Goal: Task Accomplishment & Management: Use online tool/utility

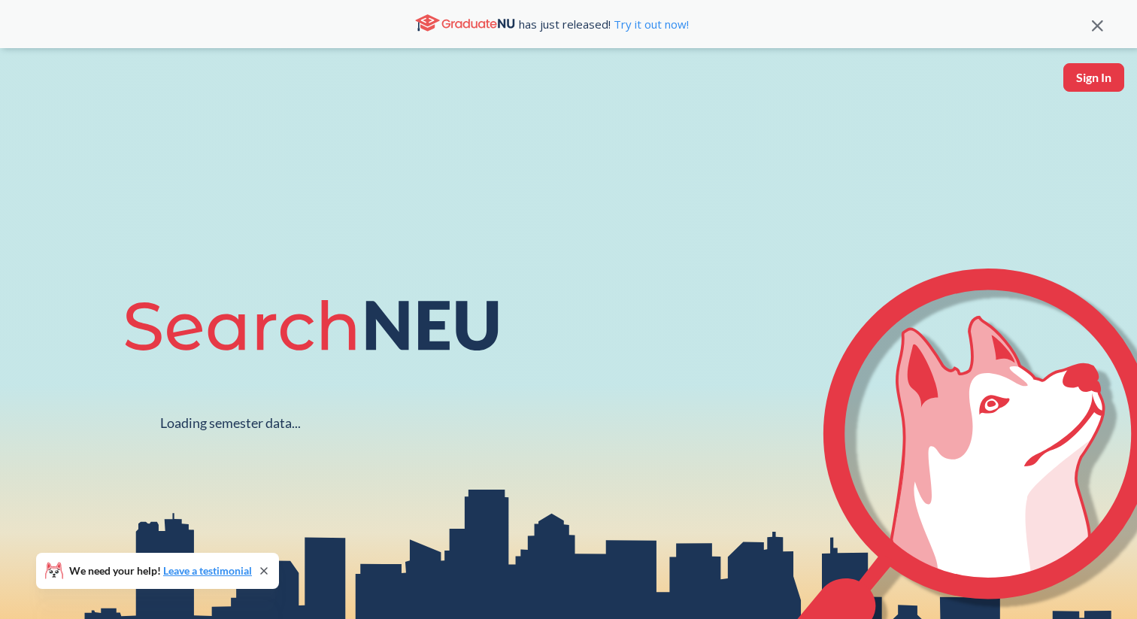
click at [1090, 76] on button "Sign In" at bounding box center [1093, 77] width 61 height 29
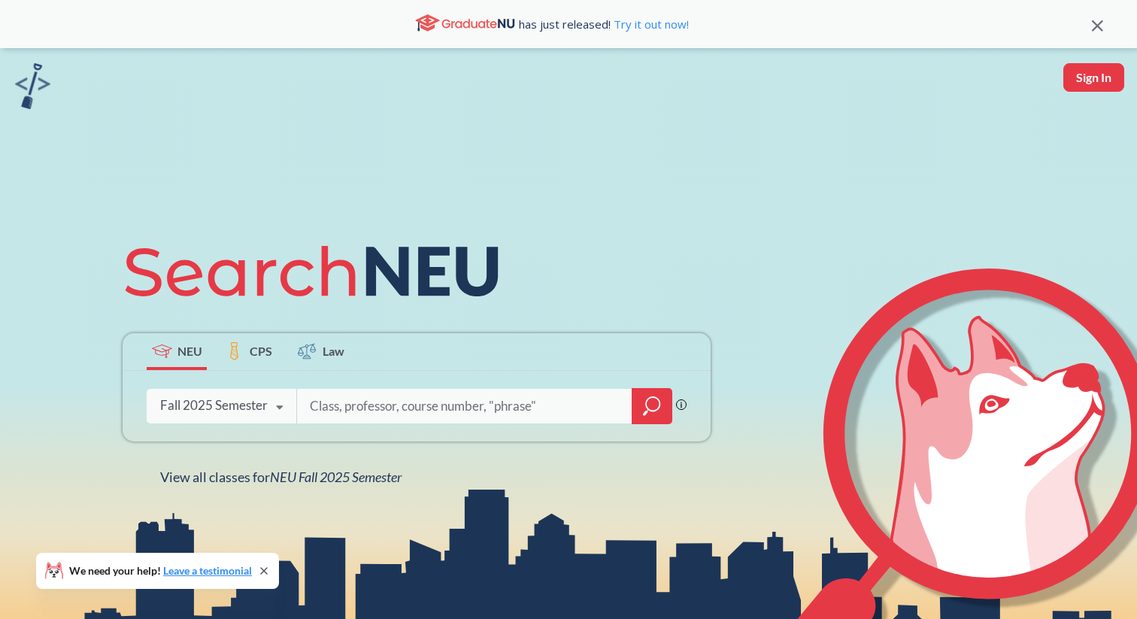
click at [384, 417] on input "search" at bounding box center [464, 406] width 313 height 32
type input "ds2501"
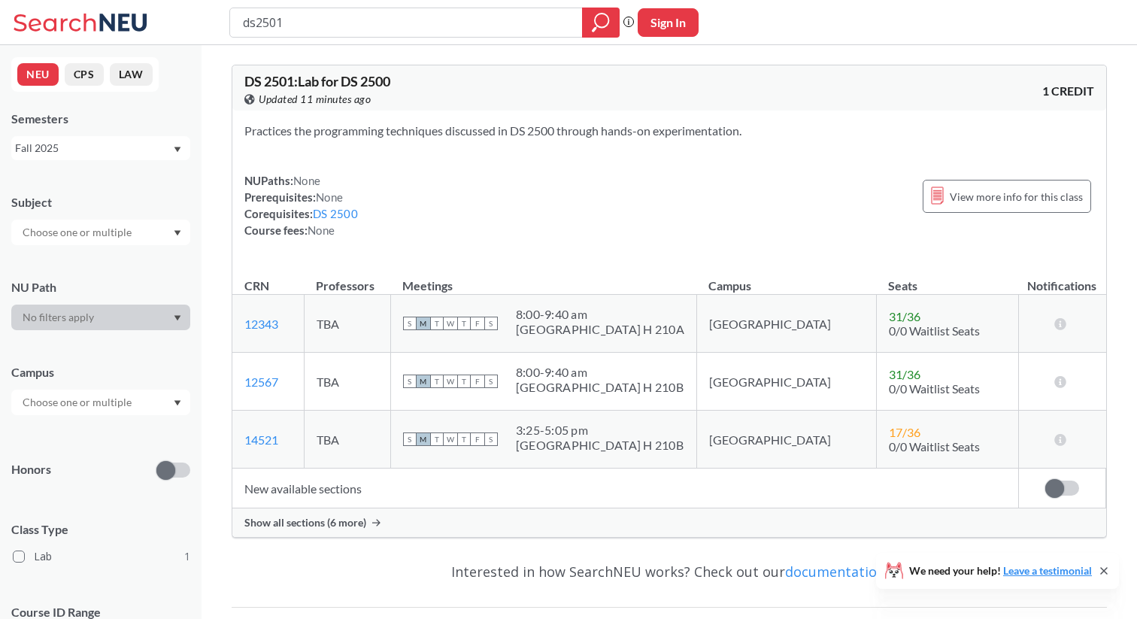
click at [369, 524] on div "Show all sections (6 more)" at bounding box center [669, 522] width 874 height 29
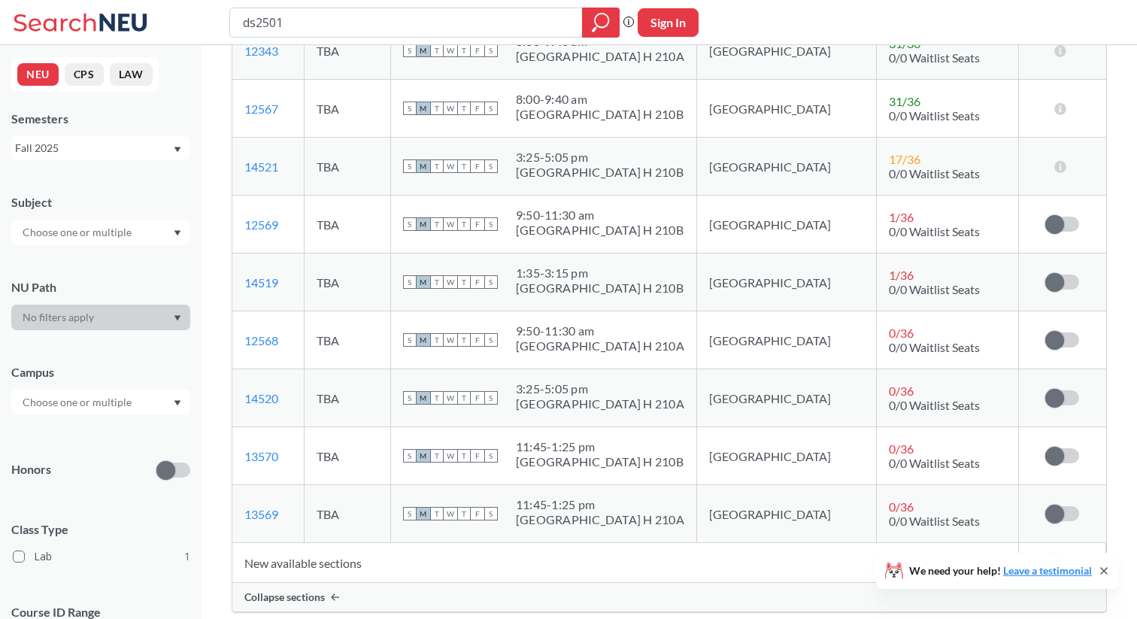
scroll to position [277, 0]
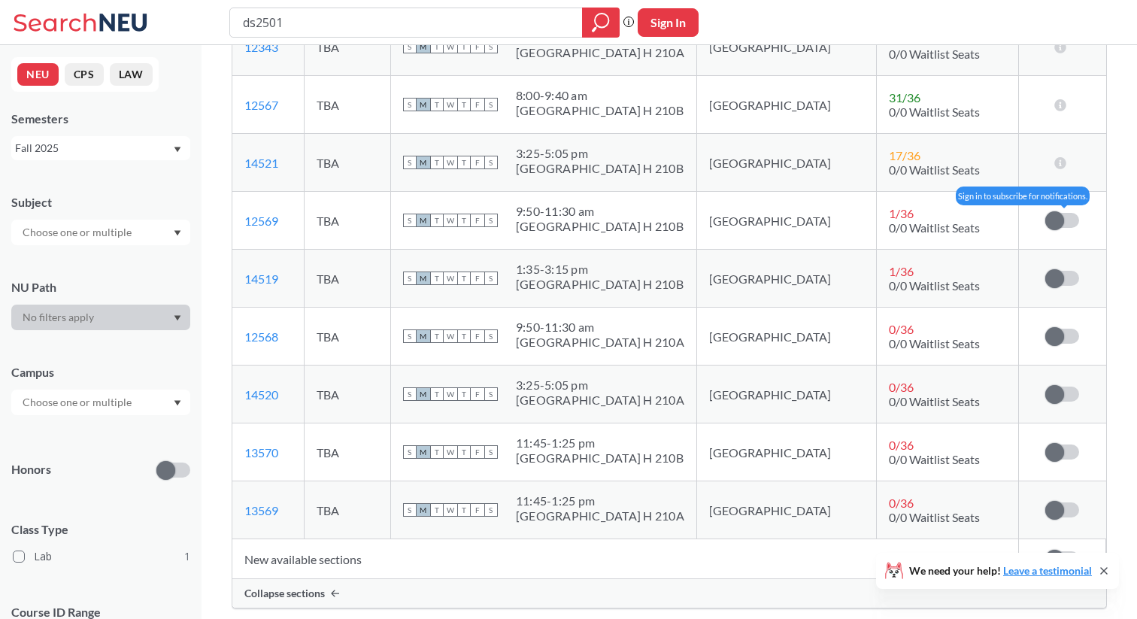
click at [1072, 218] on label at bounding box center [1062, 220] width 34 height 15
click at [1045, 213] on input "checkbox" at bounding box center [1045, 213] width 0 height 0
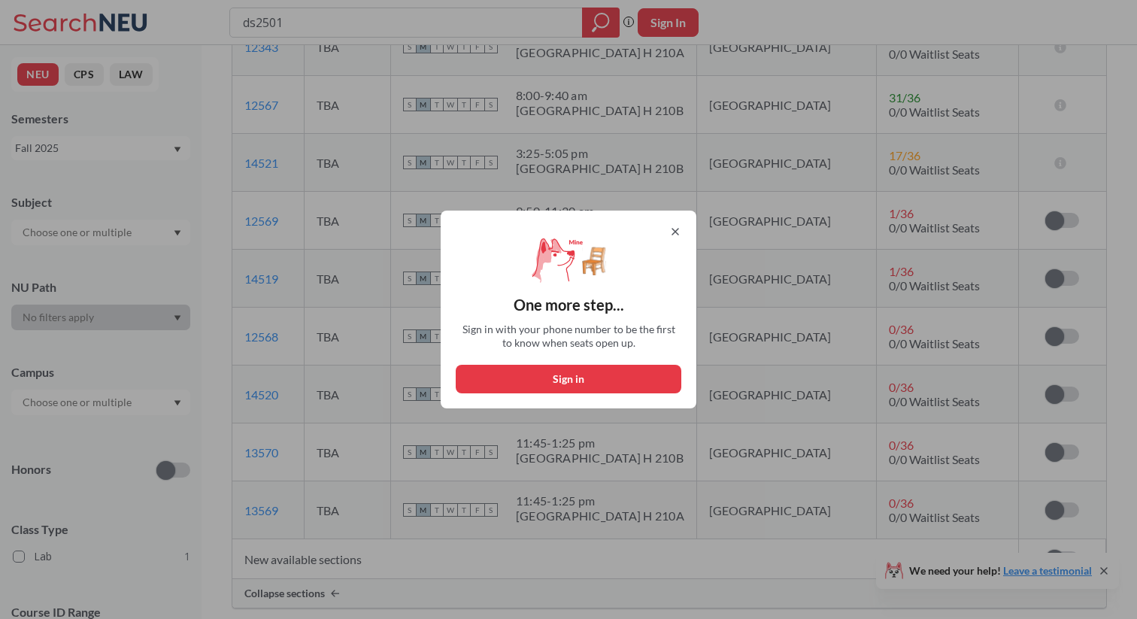
click at [555, 387] on button "Sign in" at bounding box center [569, 379] width 226 height 29
select select "US"
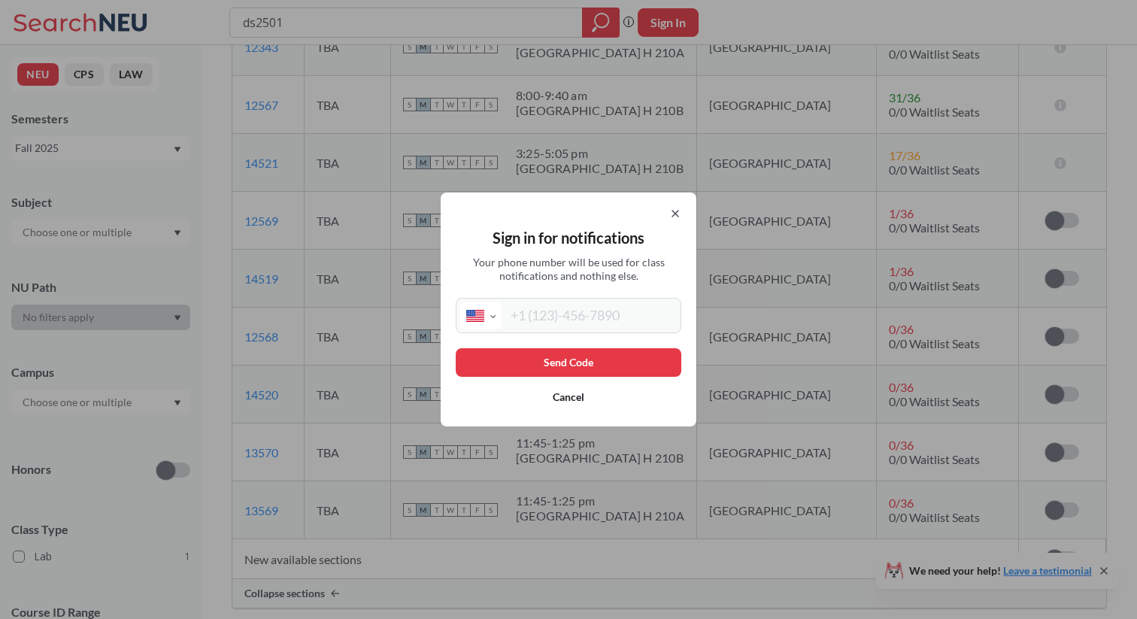
click at [569, 323] on input "tel" at bounding box center [590, 316] width 176 height 28
type input "[PHONE_NUMBER]"
click at [604, 363] on button "Send Code" at bounding box center [569, 362] width 226 height 29
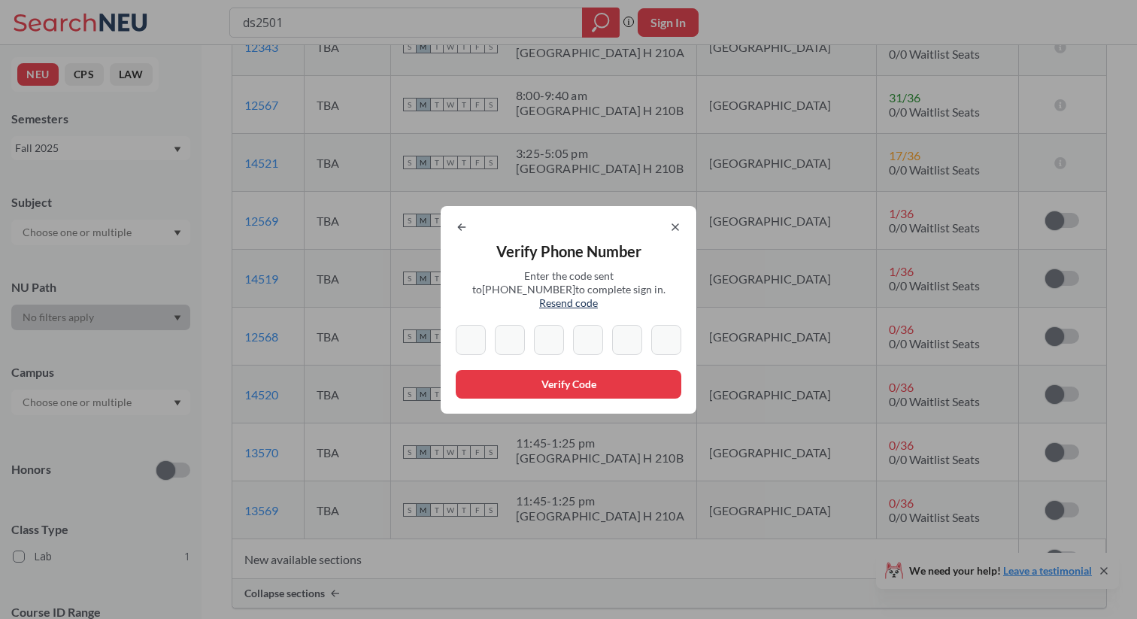
type input "7"
type input "5"
type input "6"
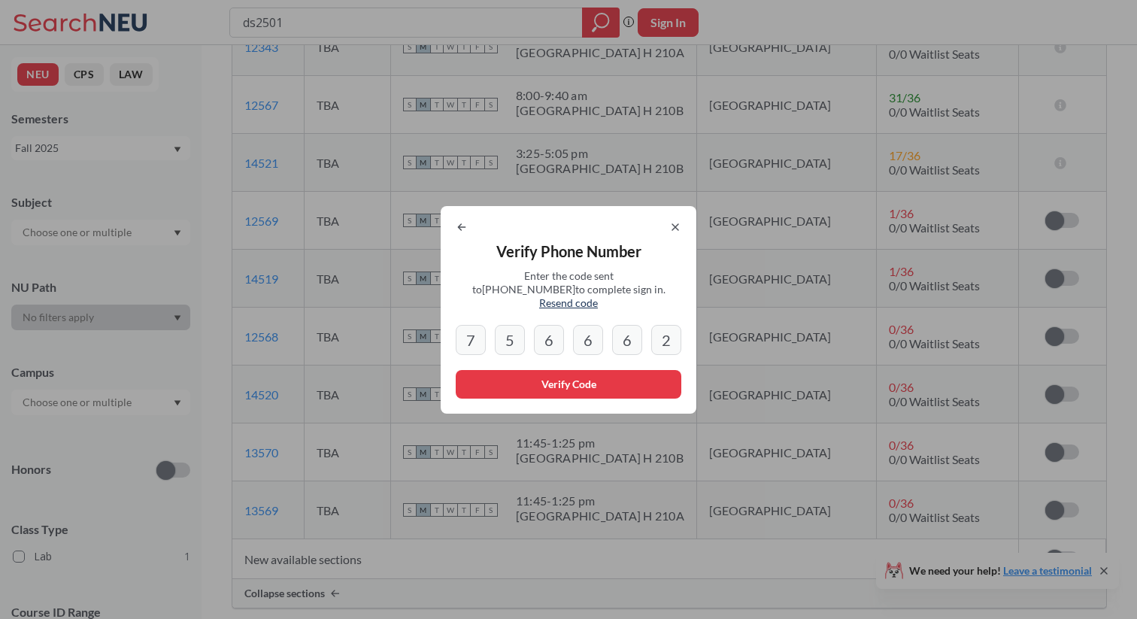
type input "2"
click at [614, 394] on div "Verify Phone Number Enter the code sent to [PHONE_NUMBER] to complete sign in. …" at bounding box center [569, 310] width 256 height 208
click at [609, 385] on button "Verify Code" at bounding box center [569, 384] width 226 height 29
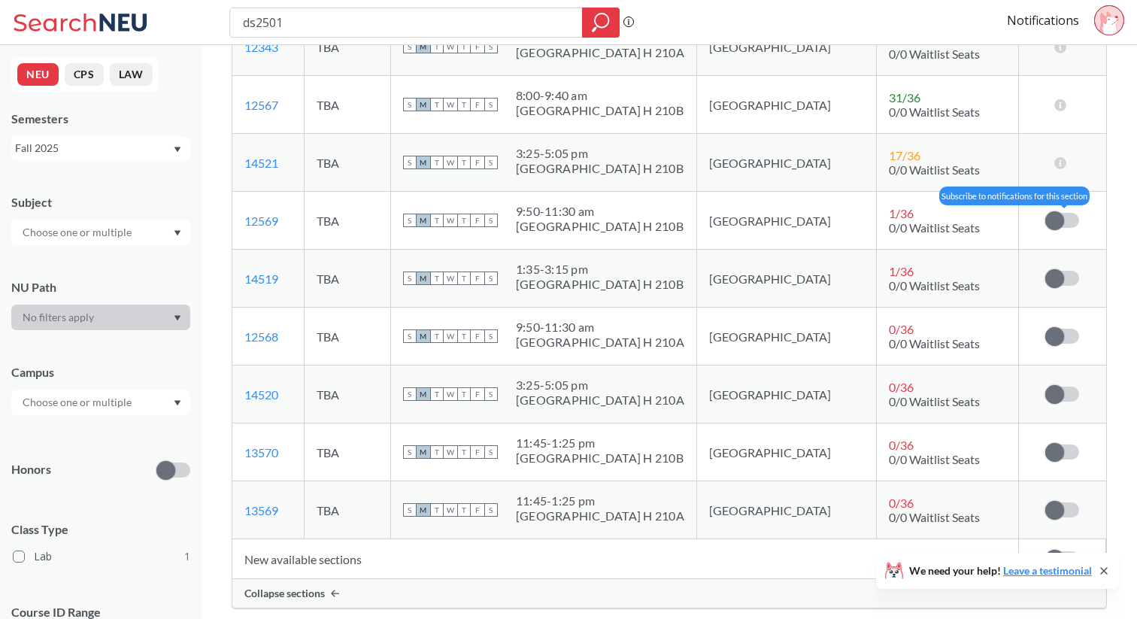
click at [1069, 214] on label at bounding box center [1062, 220] width 34 height 15
click at [1045, 213] on input "checkbox" at bounding box center [1045, 213] width 0 height 0
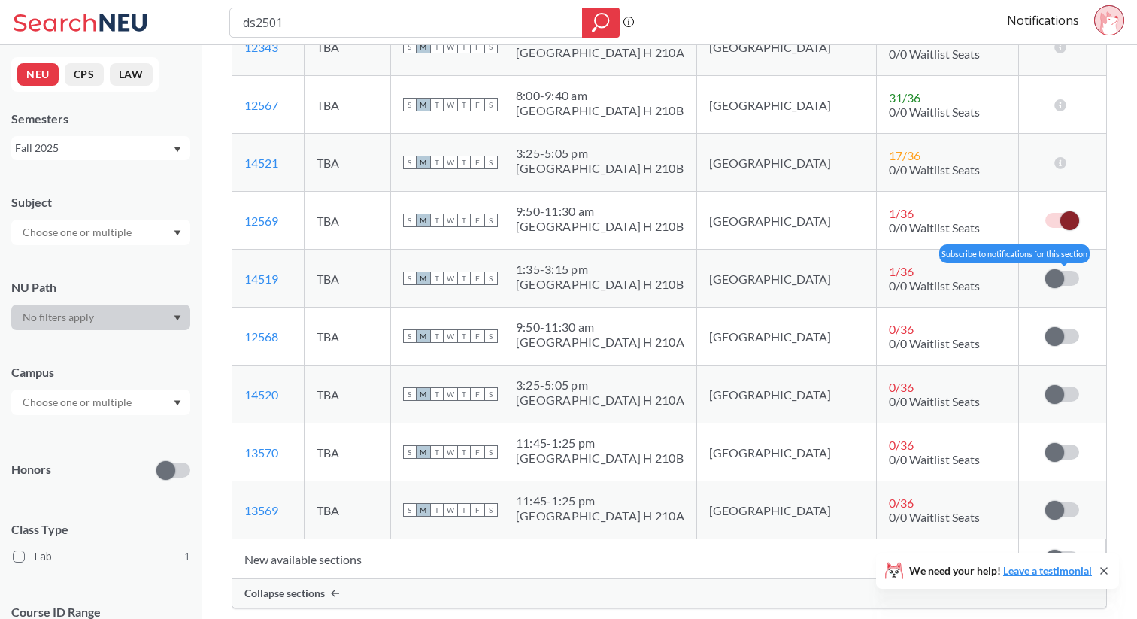
click at [1060, 271] on span at bounding box center [1054, 278] width 19 height 19
click at [1045, 271] on input "checkbox" at bounding box center [1045, 271] width 0 height 0
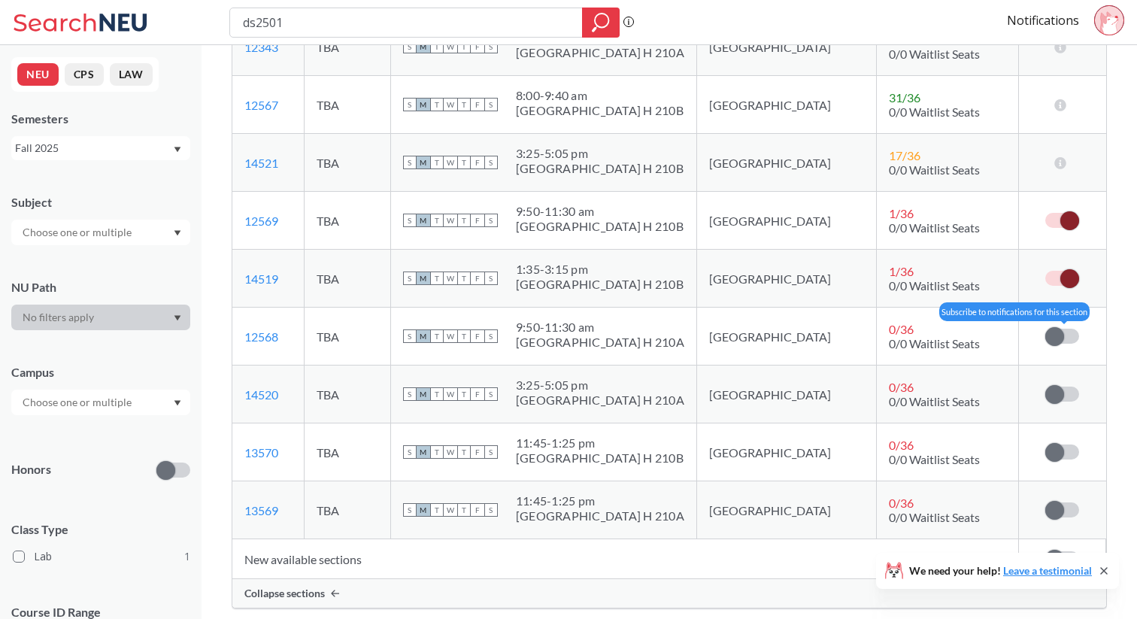
click at [1060, 338] on span at bounding box center [1054, 336] width 19 height 19
click at [1045, 329] on input "checkbox" at bounding box center [1045, 329] width 0 height 0
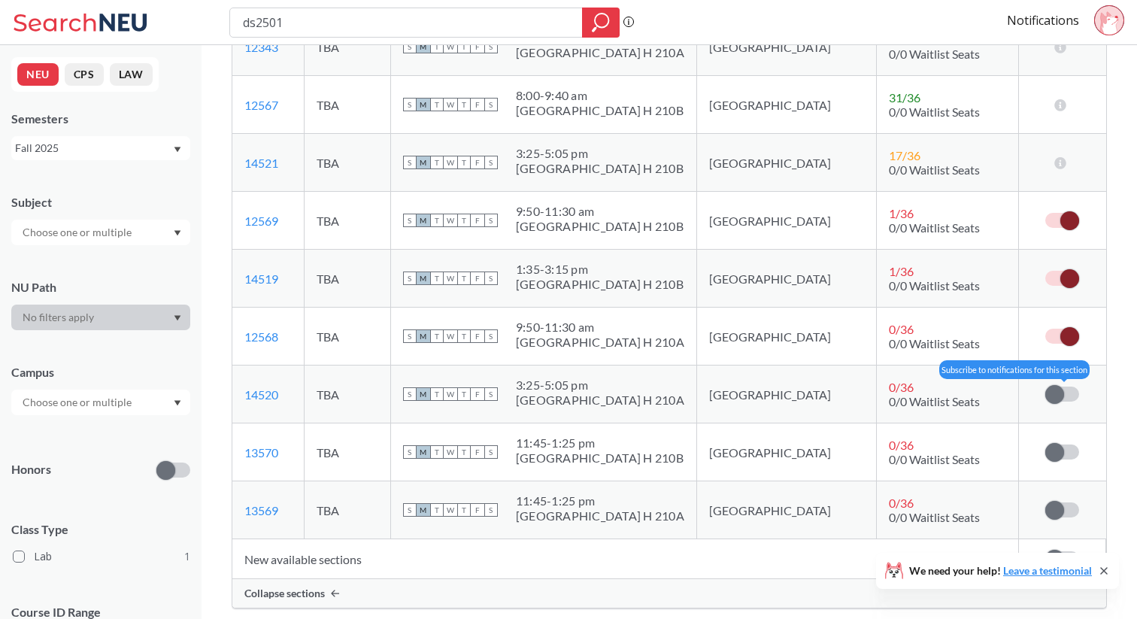
click at [1063, 395] on span at bounding box center [1054, 394] width 19 height 19
click at [1045, 387] on input "checkbox" at bounding box center [1045, 387] width 0 height 0
click at [1064, 402] on td at bounding box center [1061, 394] width 87 height 58
click at [1066, 438] on td "Subscribe to notifications for this section" at bounding box center [1061, 452] width 87 height 58
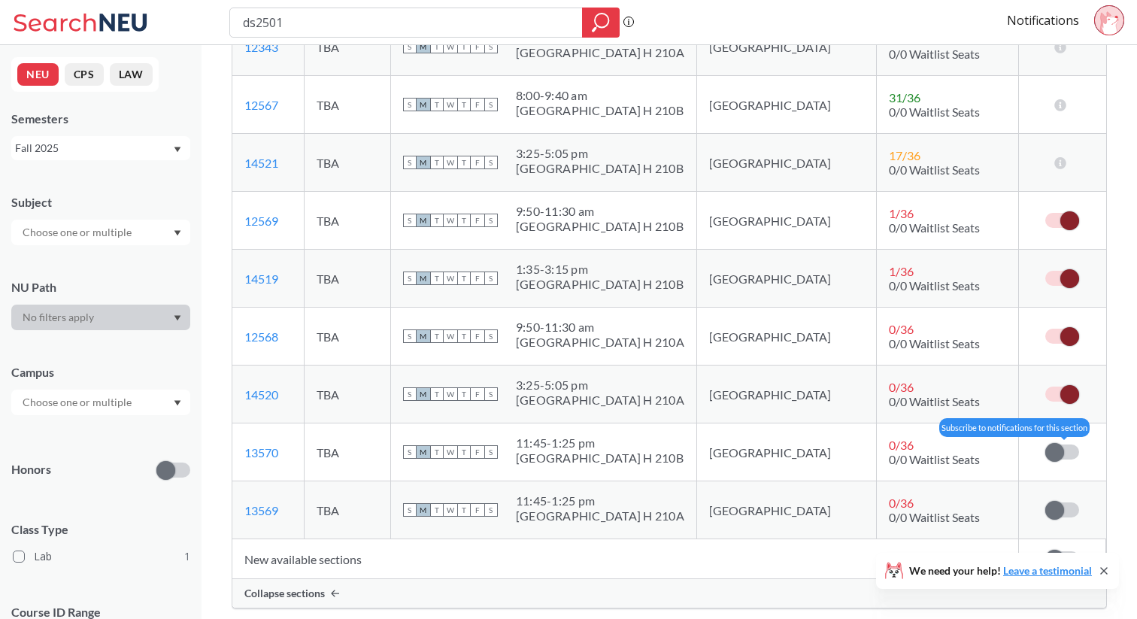
click at [1063, 448] on span at bounding box center [1054, 452] width 19 height 19
click at [1045, 444] on input "checkbox" at bounding box center [1045, 444] width 0 height 0
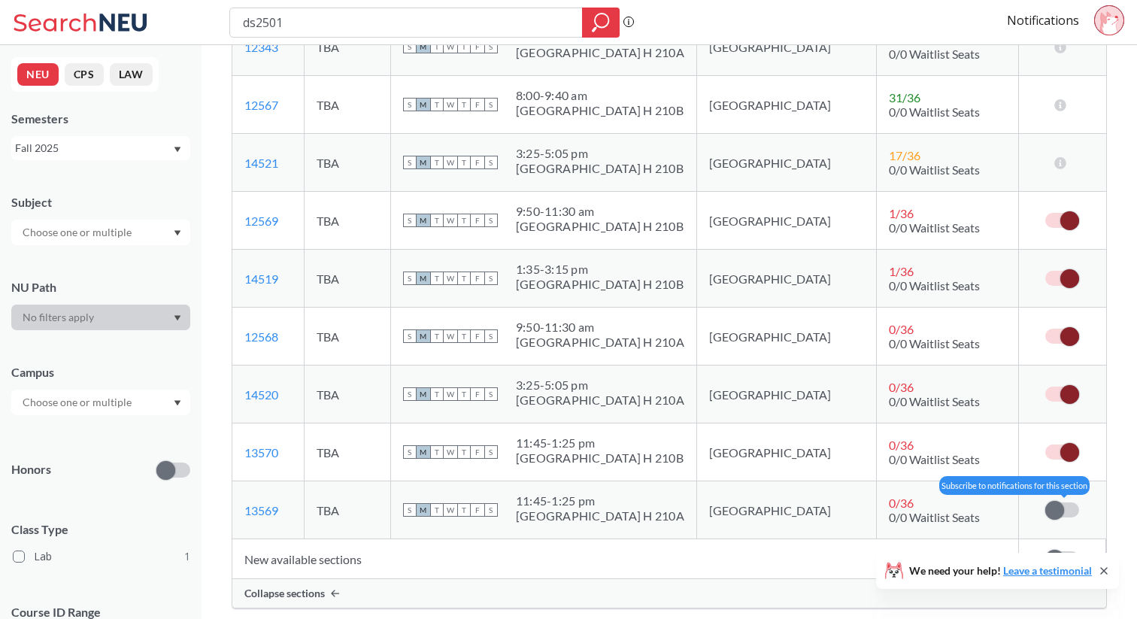
click at [1066, 514] on label at bounding box center [1062, 509] width 34 height 15
click at [1045, 502] on input "checkbox" at bounding box center [1045, 502] width 0 height 0
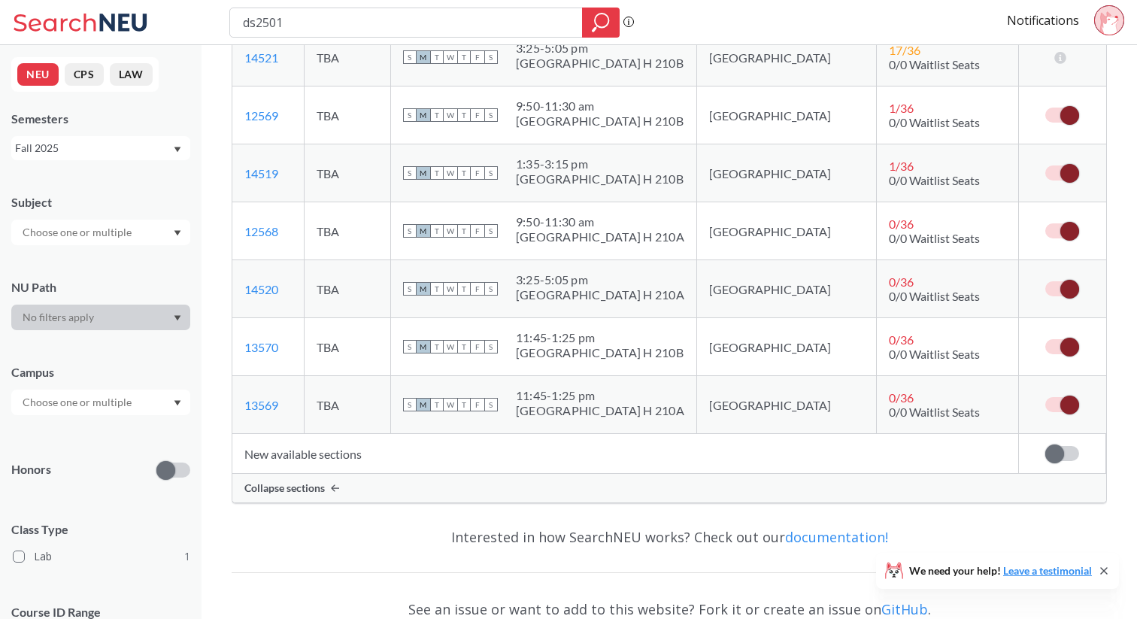
scroll to position [390, 0]
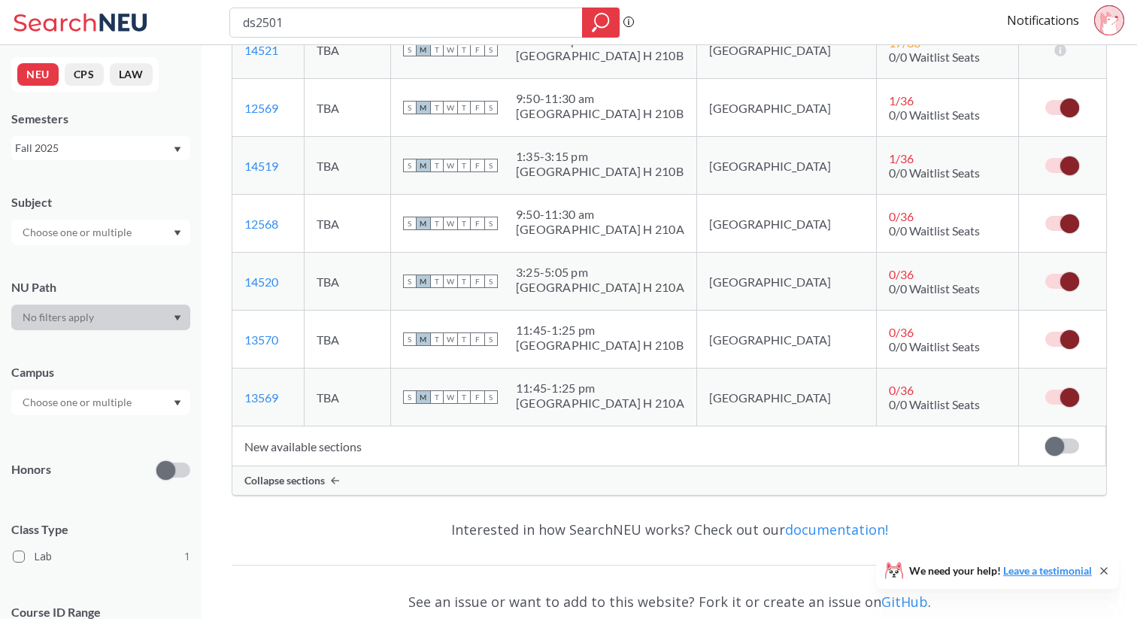
click at [1061, 447] on span at bounding box center [1054, 446] width 19 height 19
click at [1045, 438] on input "checkbox" at bounding box center [1045, 438] width 0 height 0
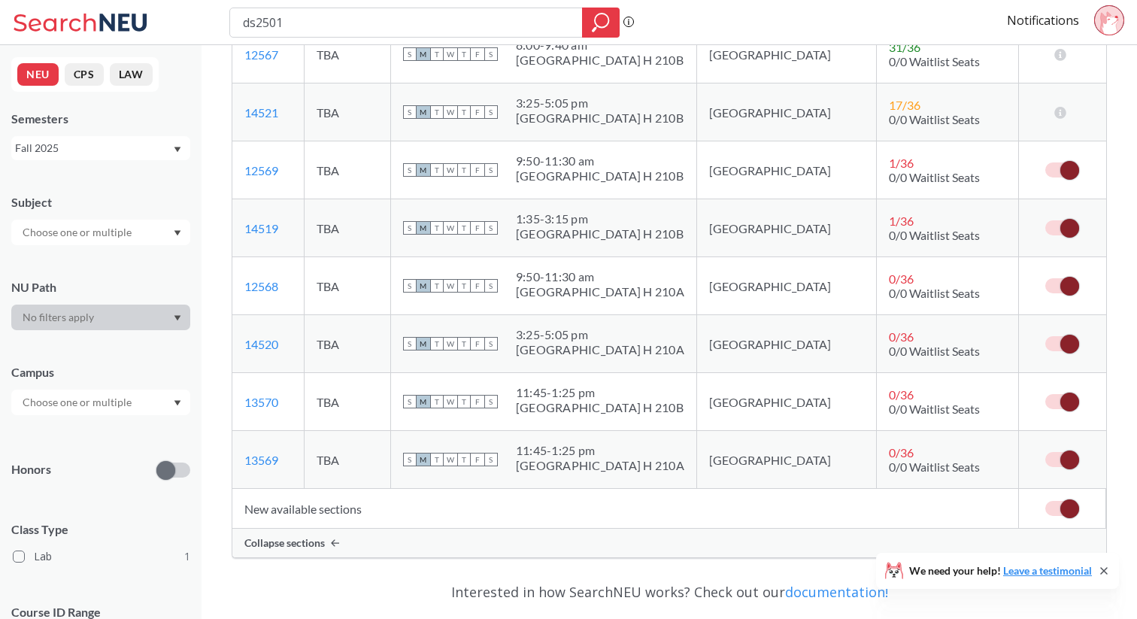
scroll to position [329, 0]
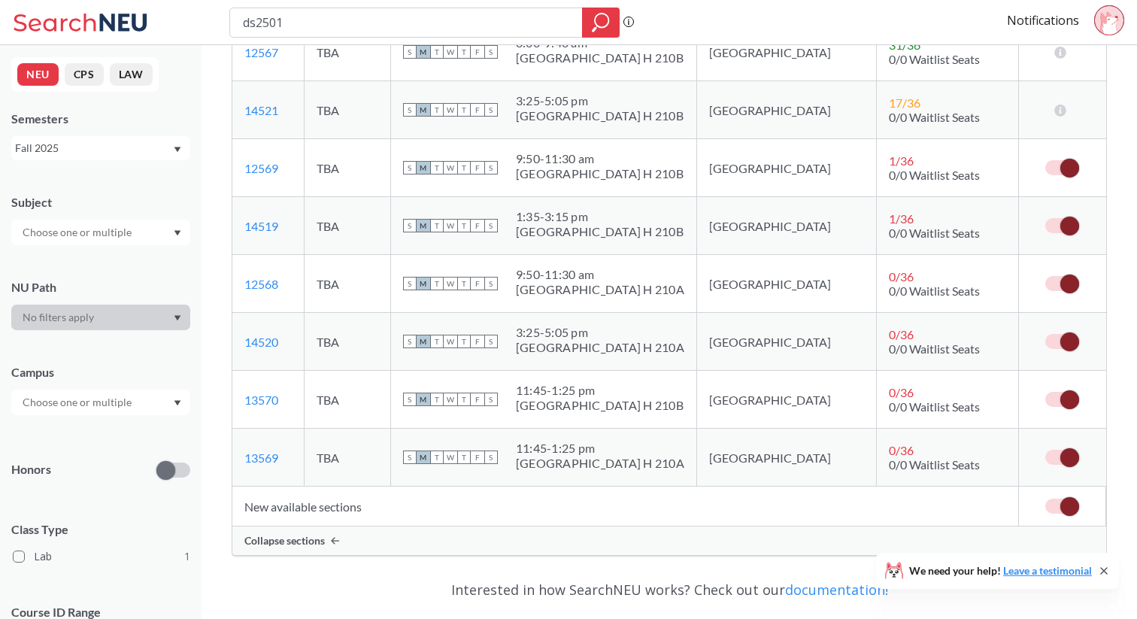
click at [1073, 224] on span at bounding box center [1069, 226] width 19 height 19
click at [1045, 218] on input "checkbox" at bounding box center [1045, 218] width 0 height 0
click at [1064, 343] on span at bounding box center [1069, 341] width 19 height 19
click at [1045, 334] on input "checkbox" at bounding box center [1045, 334] width 0 height 0
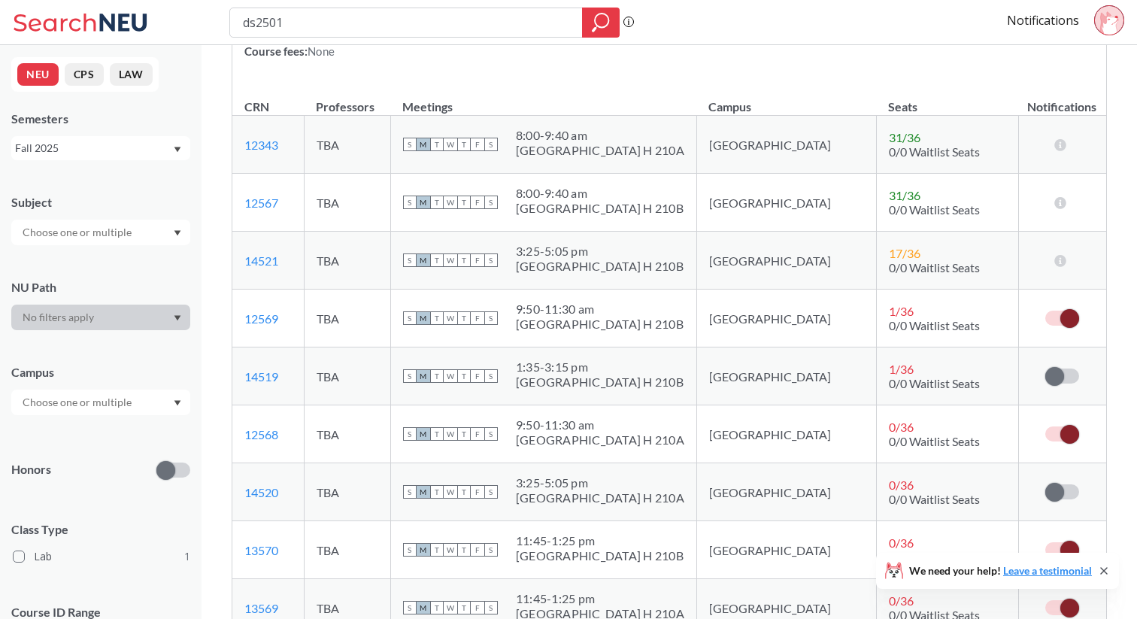
scroll to position [0, 0]
